Goal: Complete application form: Complete application form

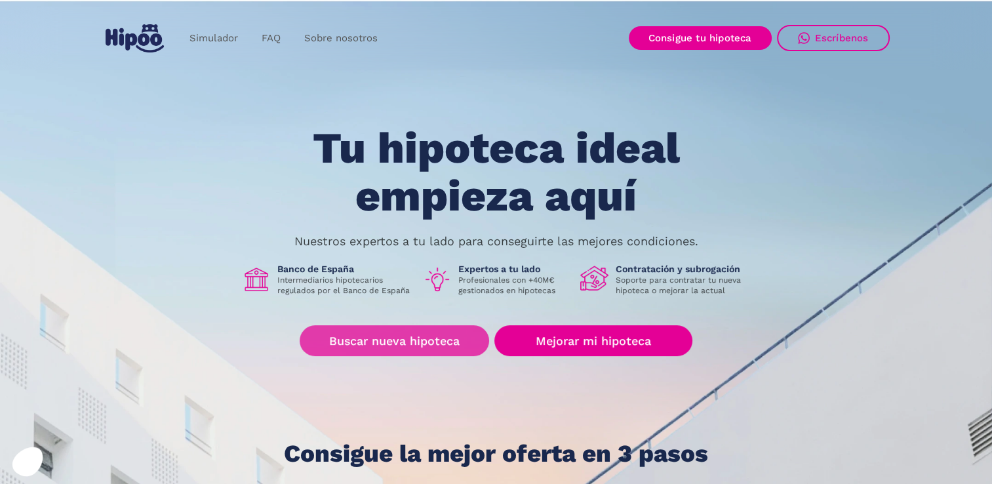
click at [372, 344] on link "Buscar nueva hipoteca" at bounding box center [394, 340] width 189 height 31
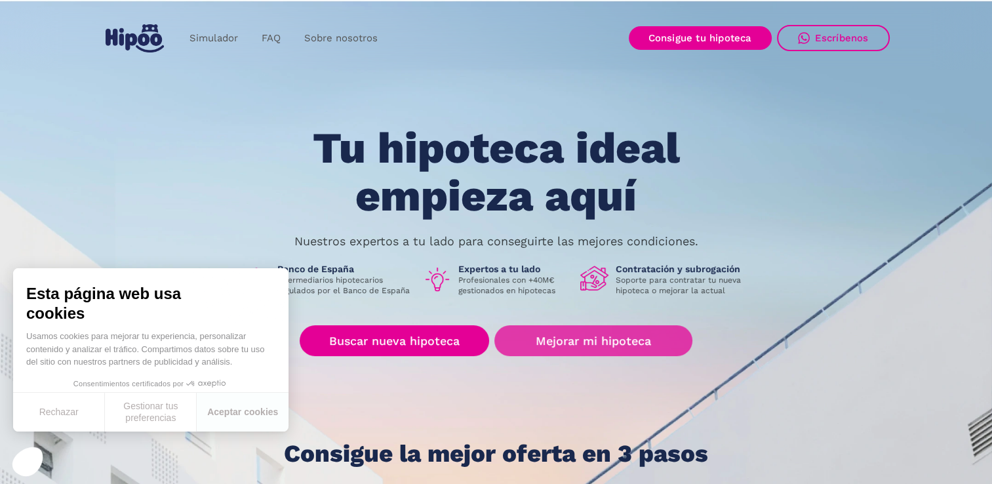
click at [569, 335] on link "Mejorar mi hipoteca" at bounding box center [592, 340] width 197 height 31
